Goal: Share content: Share content

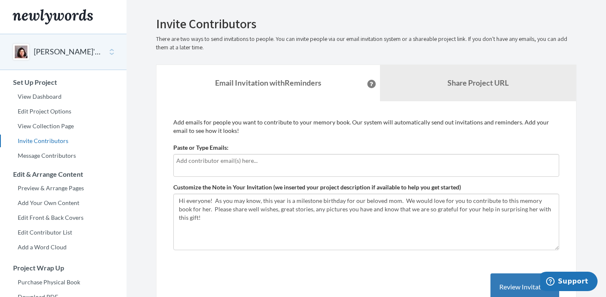
click at [278, 166] on div at bounding box center [366, 165] width 386 height 23
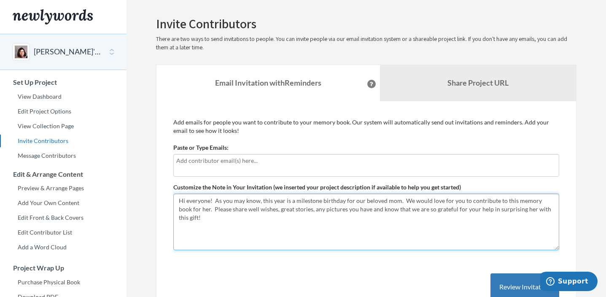
click at [299, 211] on textarea "Hi everyone! As you may know, this year is a milestone birthday for our beloved…" at bounding box center [366, 222] width 386 height 57
drag, startPoint x: 401, startPoint y: 210, endPoint x: 365, endPoint y: 210, distance: 35.9
click at [365, 210] on textarea "Hi everyone! As you may know, this year is a milestone birthday for our beloved…" at bounding box center [366, 222] width 386 height 57
type textarea "Hi everyone! As you may know, this year is a milestone birthday for our beloved…"
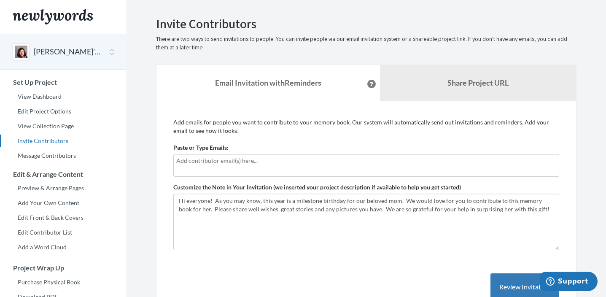
click at [358, 162] on input "text" at bounding box center [366, 160] width 380 height 9
type input "k"
click at [229, 162] on input "text" at bounding box center [366, 160] width 380 height 9
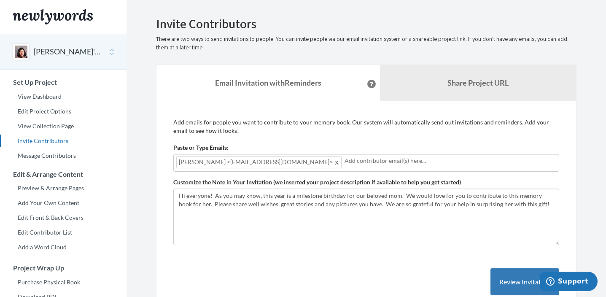
click at [355, 157] on input "text" at bounding box center [451, 160] width 212 height 9
click at [361, 159] on input "text" at bounding box center [451, 160] width 212 height 9
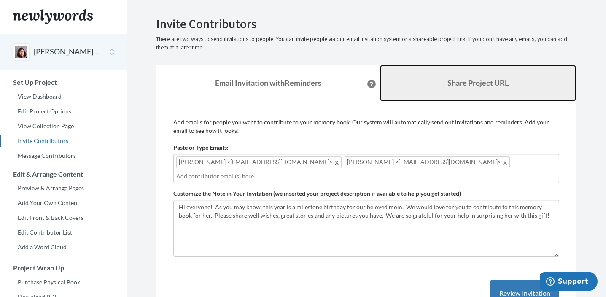
click at [501, 81] on b "Share Project URL" at bounding box center [478, 82] width 61 height 9
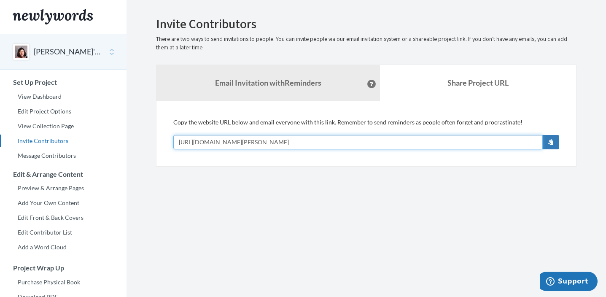
click at [353, 137] on input "[URL][DOMAIN_NAME][PERSON_NAME]" at bounding box center [358, 142] width 370 height 14
